Goal: Task Accomplishment & Management: Use online tool/utility

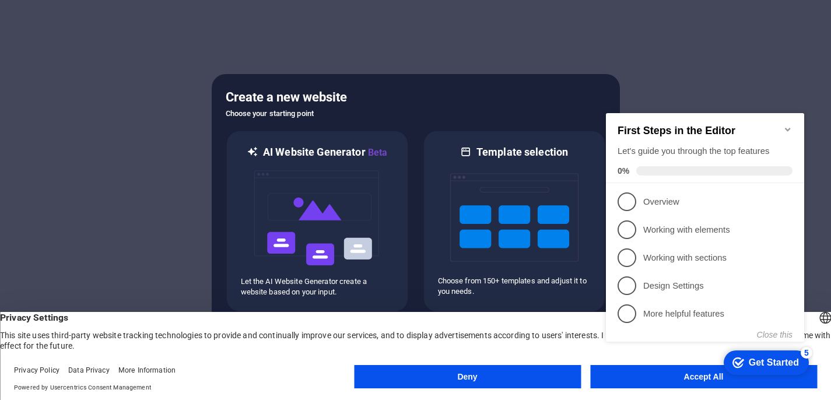
click at [677, 369] on div "checkmark Get Started 5 First Steps in the Editor Let's guide you through the t…" at bounding box center [707, 237] width 212 height 283
click at [673, 380] on appcues-checklist "Contextual help checklist present on screen" at bounding box center [707, 239] width 212 height 286
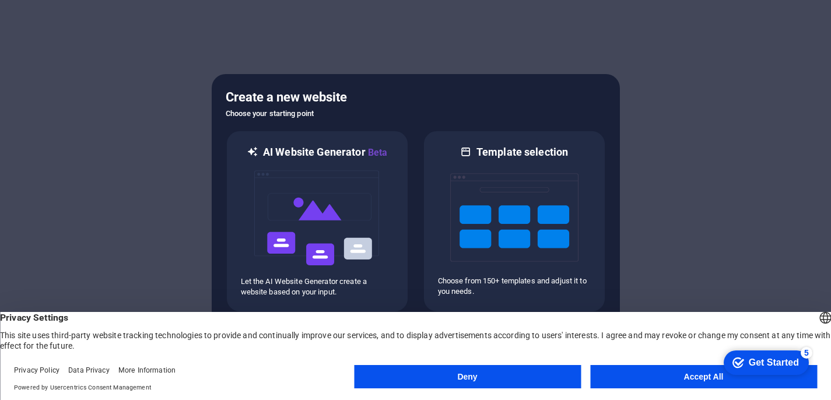
click at [656, 381] on button "Accept All" at bounding box center [703, 376] width 227 height 23
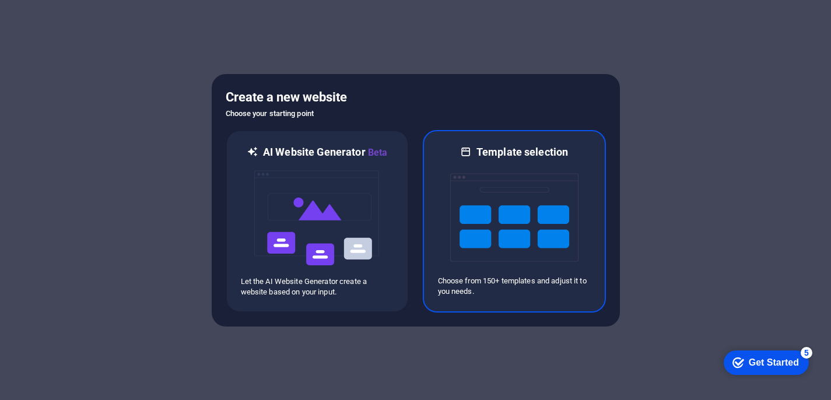
click at [534, 153] on h6 "Template selection" at bounding box center [522, 152] width 92 height 14
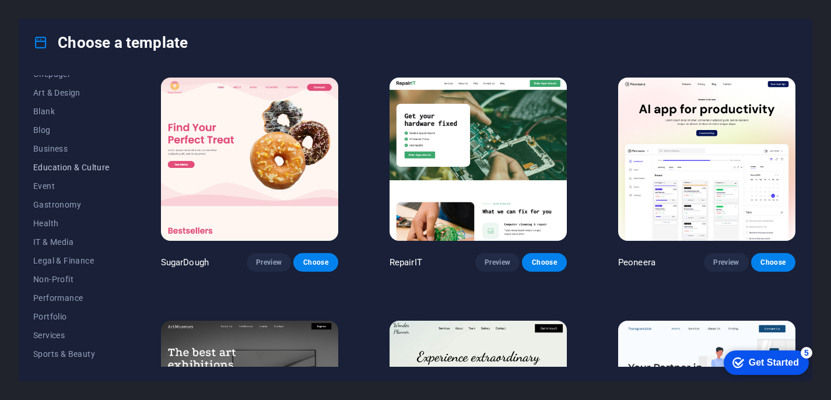
scroll to position [175, 0]
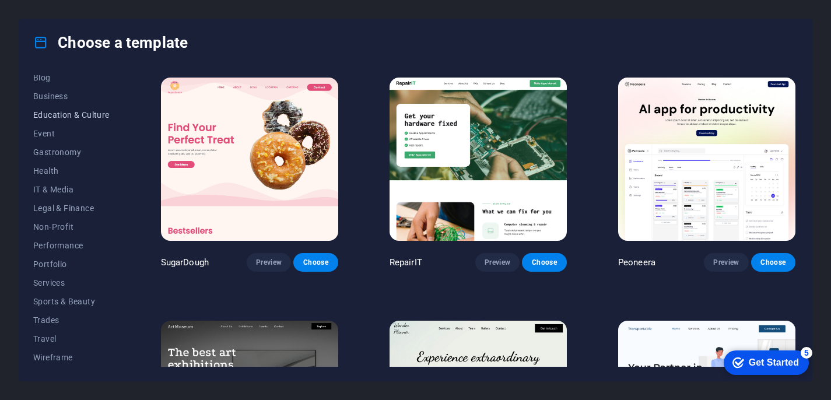
click at [73, 287] on span "Services" at bounding box center [71, 282] width 76 height 9
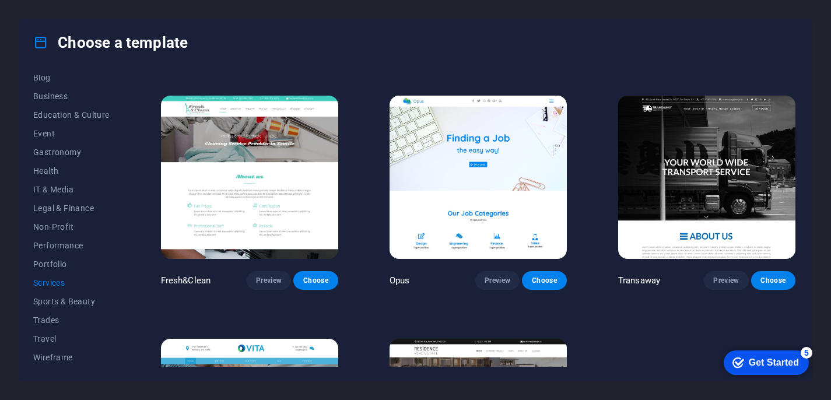
scroll to position [1204, 0]
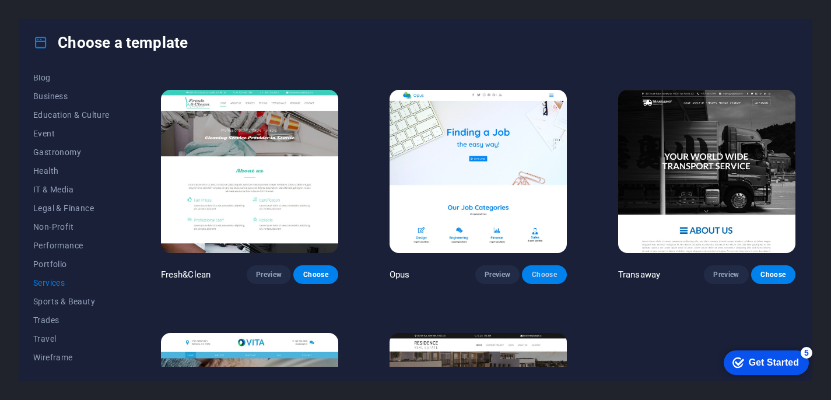
click at [538, 270] on span "Choose" at bounding box center [544, 274] width 26 height 9
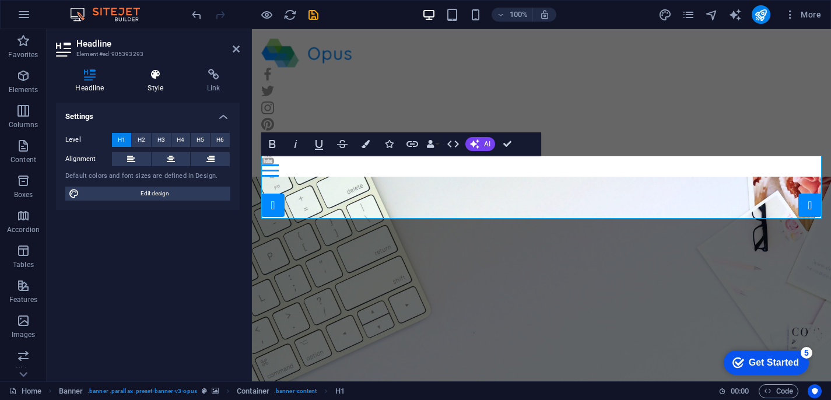
click at [161, 73] on icon at bounding box center [155, 75] width 55 height 12
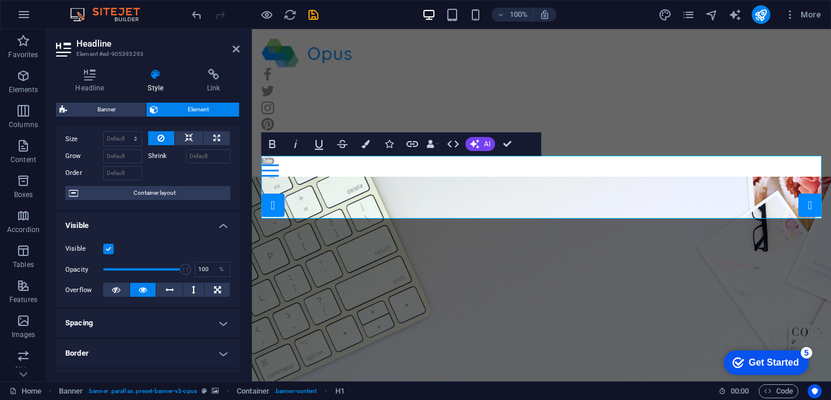
scroll to position [32, 0]
